Goal: Navigation & Orientation: Find specific page/section

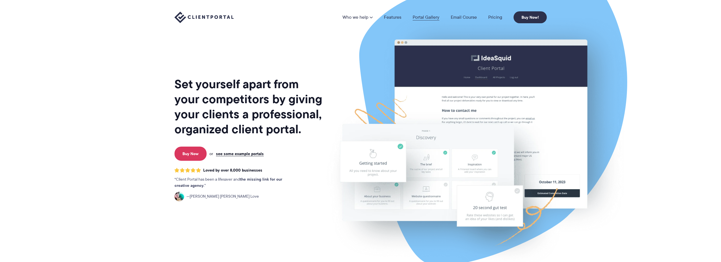
click at [426, 16] on link "Portal Gallery" at bounding box center [425, 17] width 27 height 5
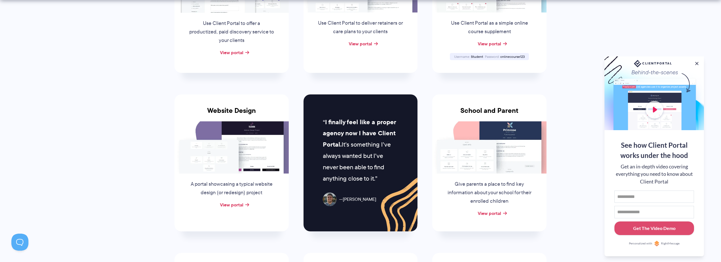
scroll to position [199, 0]
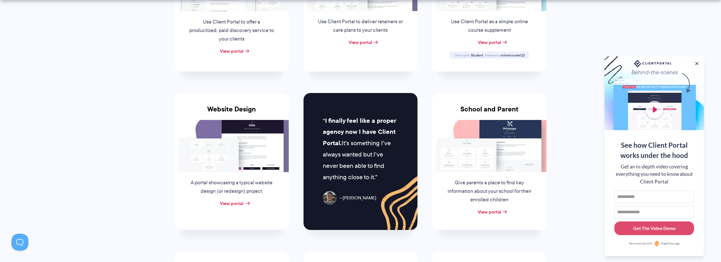
click at [239, 203] on link "View portal" at bounding box center [231, 203] width 23 height 7
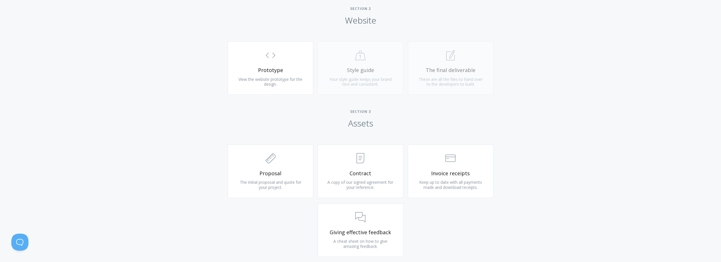
scroll to position [497, 0]
